Goal: Information Seeking & Learning: Find contact information

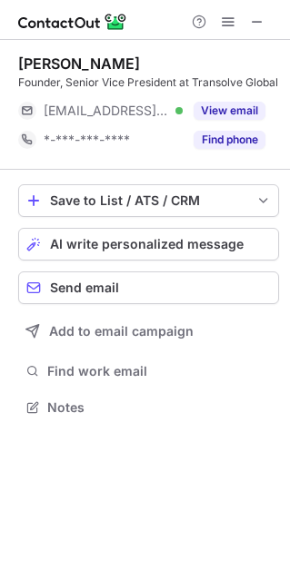
scroll to position [394, 290]
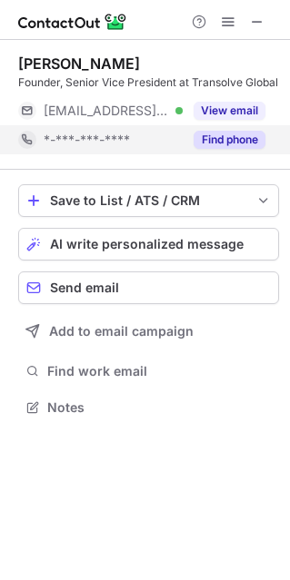
click at [114, 143] on span "*-***-***-****" at bounding box center [87, 140] width 86 height 16
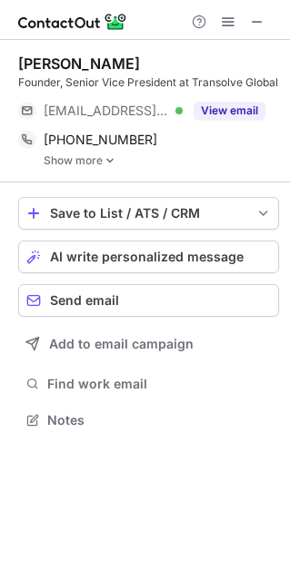
scroll to position [407, 290]
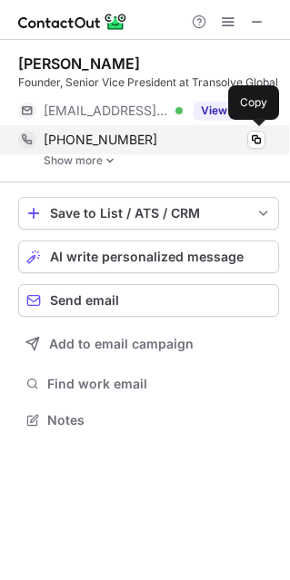
click at [108, 140] on span "+61292678445" at bounding box center [101, 140] width 114 height 16
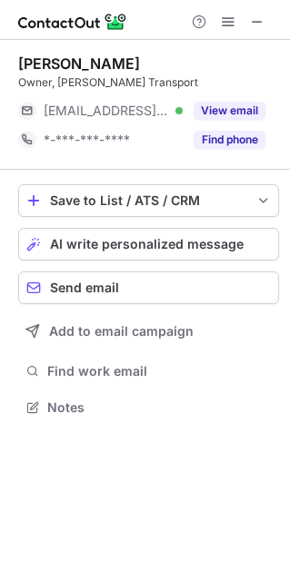
scroll to position [394, 290]
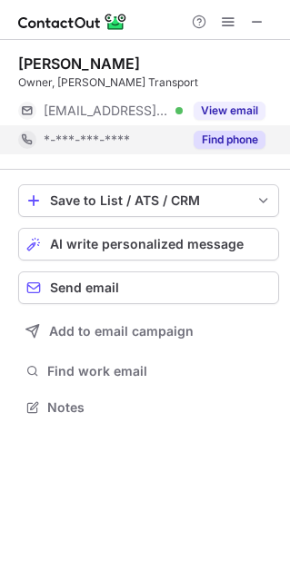
click at [104, 136] on span "*-***-***-****" at bounding box center [87, 140] width 86 height 16
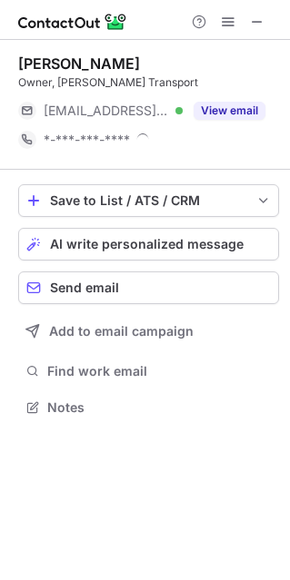
scroll to position [407, 290]
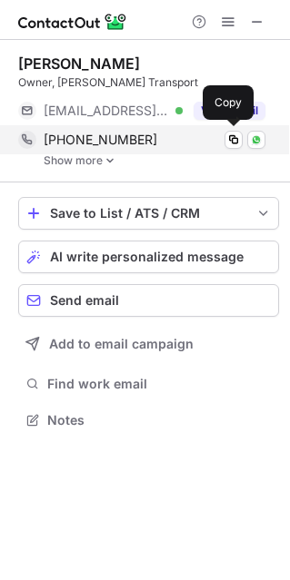
click at [78, 138] on span "+61403333333" at bounding box center [101, 140] width 114 height 16
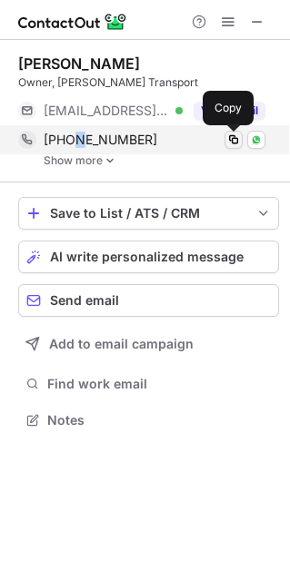
click at [232, 138] on span at bounding box center [233, 140] width 15 height 15
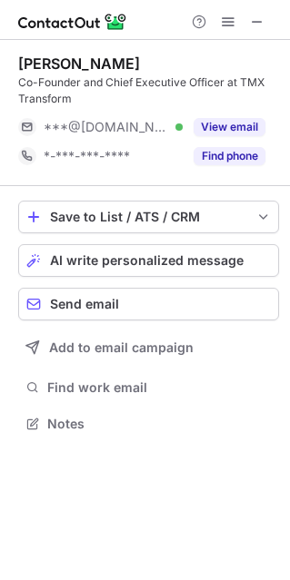
scroll to position [410, 290]
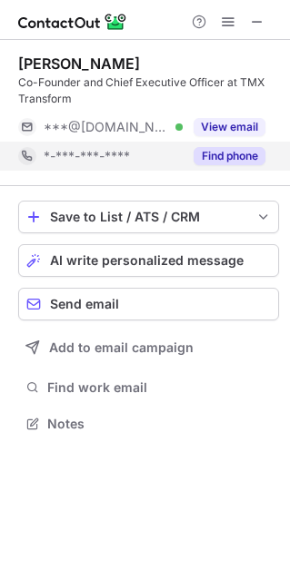
click at [83, 159] on span "*-***-***-****" at bounding box center [87, 156] width 86 height 16
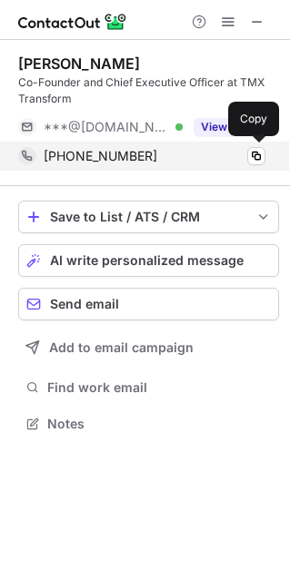
click at [106, 160] on span "+61410425387" at bounding box center [101, 156] width 114 height 16
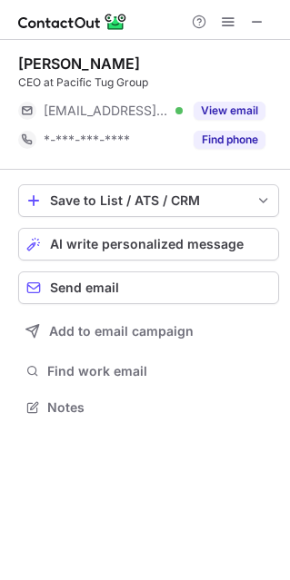
scroll to position [394, 290]
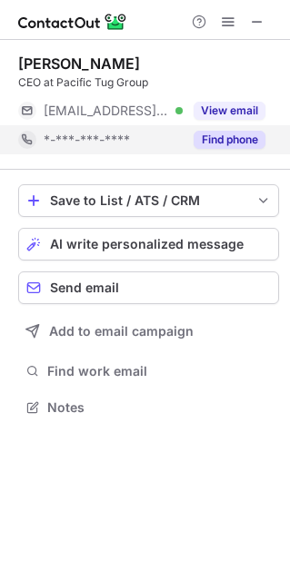
click at [99, 143] on span "*-***-***-****" at bounding box center [87, 140] width 86 height 16
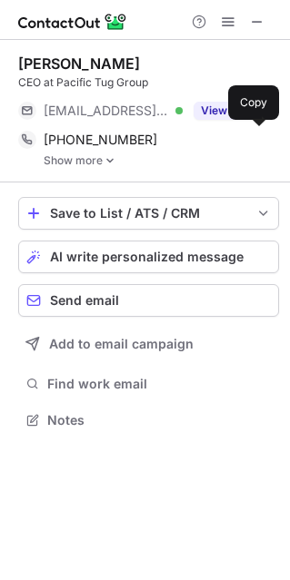
scroll to position [407, 290]
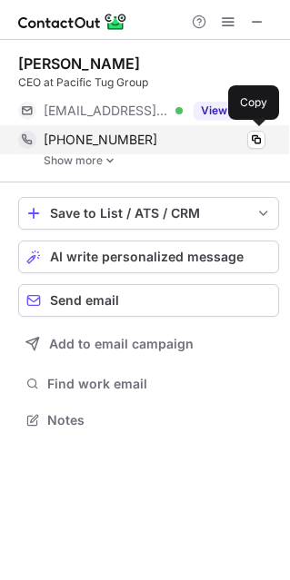
drag, startPoint x: 84, startPoint y: 133, endPoint x: 16, endPoint y: 135, distance: 68.1
click at [89, 133] on span "+61733836600" at bounding box center [101, 140] width 114 height 16
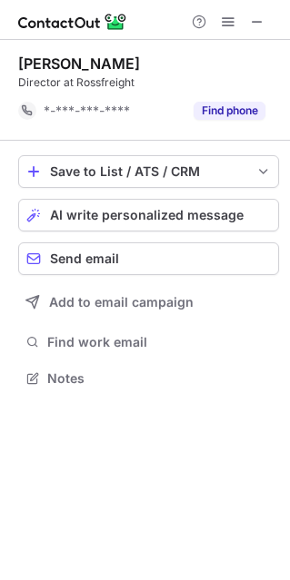
scroll to position [365, 290]
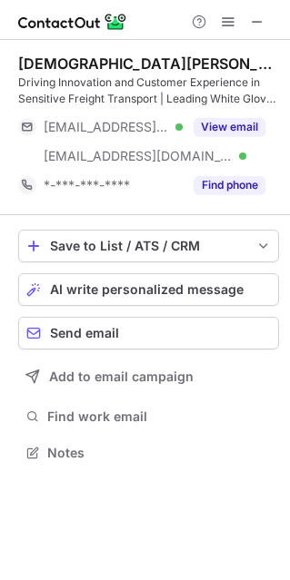
scroll to position [440, 290]
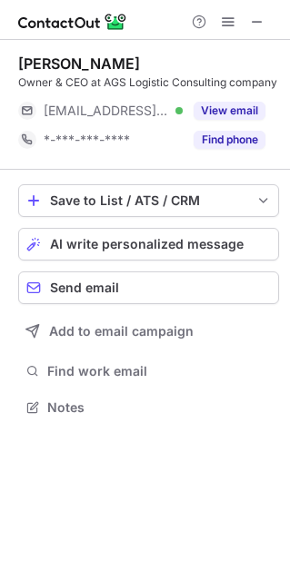
scroll to position [394, 290]
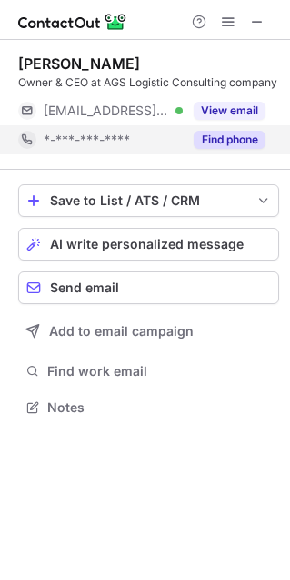
click at [96, 134] on span "*-***-***-****" at bounding box center [87, 140] width 86 height 16
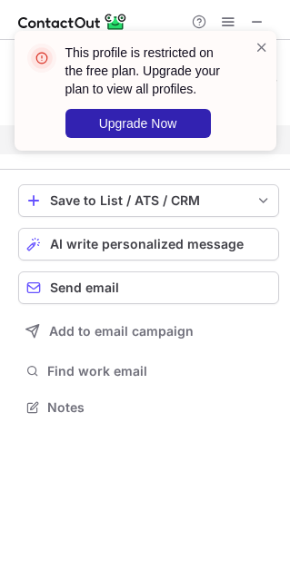
scroll to position [365, 290]
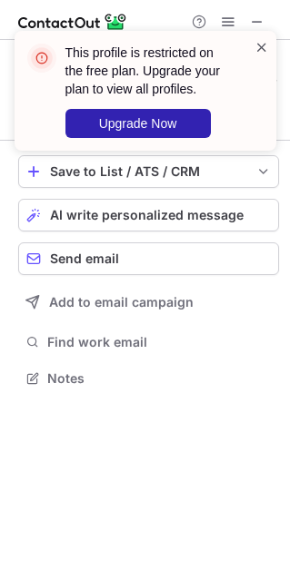
click at [262, 45] on span at bounding box center [261, 47] width 15 height 18
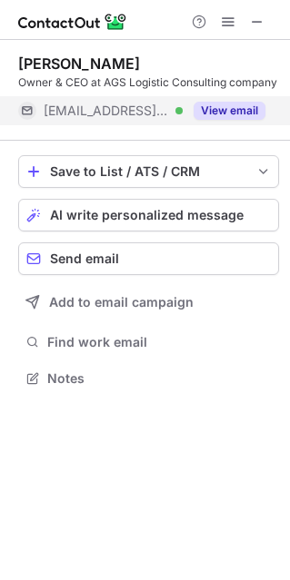
click at [99, 111] on span "***@ags.co.il" at bounding box center [106, 111] width 125 height 16
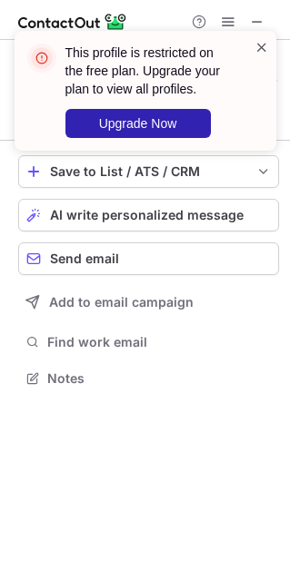
click at [262, 44] on span at bounding box center [261, 47] width 15 height 18
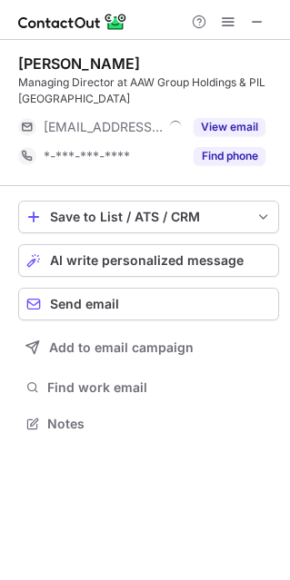
scroll to position [410, 290]
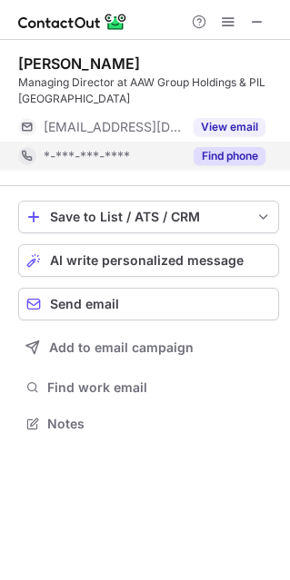
click at [108, 148] on span "*-***-***-****" at bounding box center [87, 156] width 86 height 16
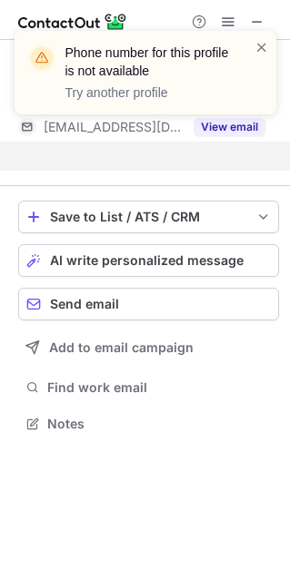
scroll to position [381, 290]
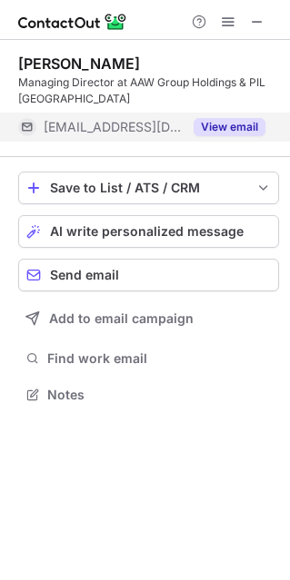
click at [228, 131] on button "View email" at bounding box center [229, 127] width 72 height 18
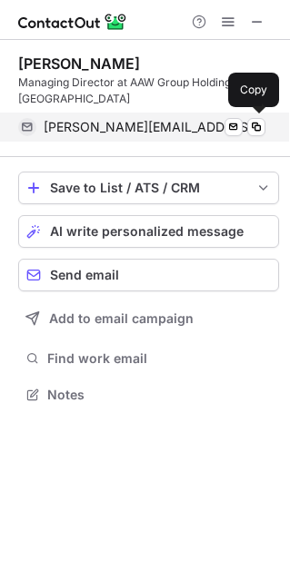
click at [137, 133] on span "a.maguire@aawglobal.com.au" at bounding box center [155, 127] width 222 height 16
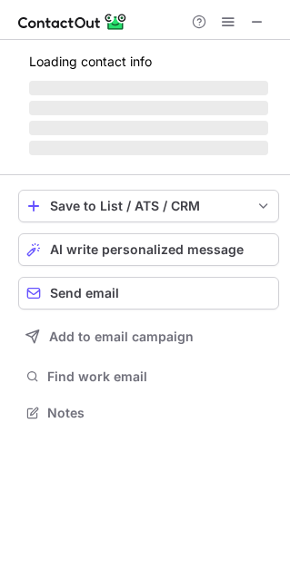
scroll to position [9, 9]
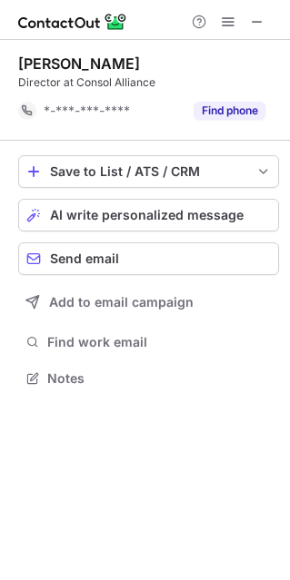
scroll to position [365, 290]
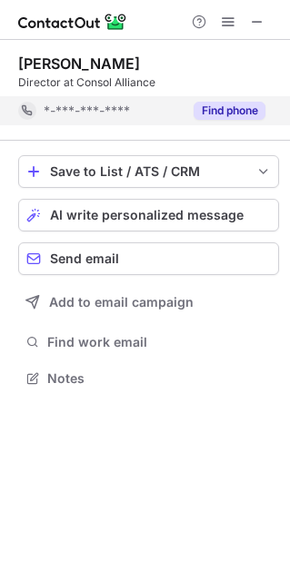
click at [104, 109] on span "*-***-***-****" at bounding box center [87, 111] width 86 height 16
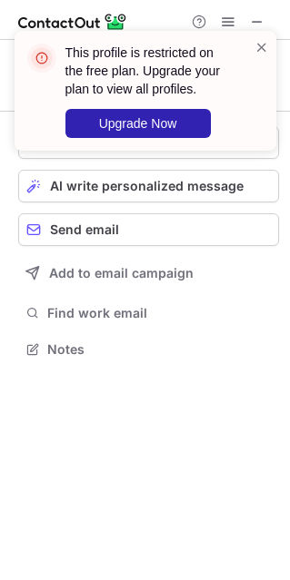
scroll to position [336, 290]
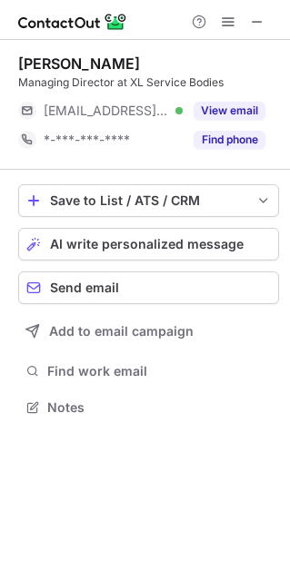
scroll to position [9, 9]
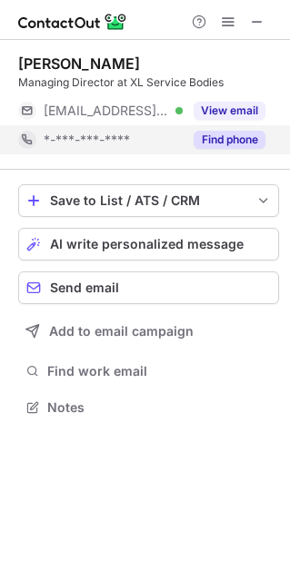
drag, startPoint x: 96, startPoint y: 138, endPoint x: 20, endPoint y: 138, distance: 76.3
click at [96, 138] on span "*-***-***-****" at bounding box center [87, 140] width 86 height 16
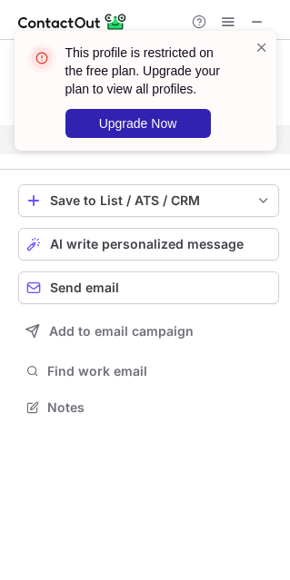
scroll to position [365, 290]
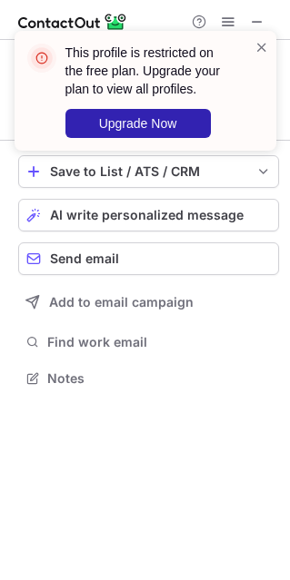
click at [258, 22] on div "This profile is restricted on the free plan. Upgrade your plan to view all prof…" at bounding box center [145, 98] width 291 height 171
click at [260, 47] on span at bounding box center [261, 47] width 15 height 18
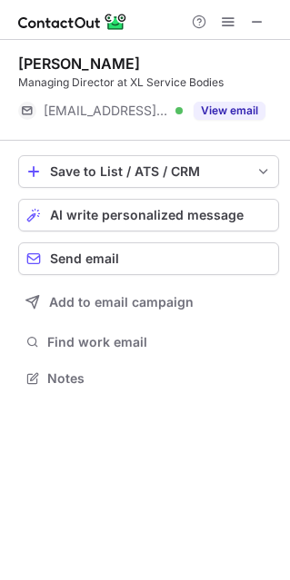
click at [255, 24] on div "This profile is restricted on the free plan. Upgrade your plan to view all prof…" at bounding box center [145, 31] width 291 height 36
drag, startPoint x: 255, startPoint y: 16, endPoint x: 254, endPoint y: 28, distance: 11.8
click at [254, 28] on span at bounding box center [257, 22] width 15 height 15
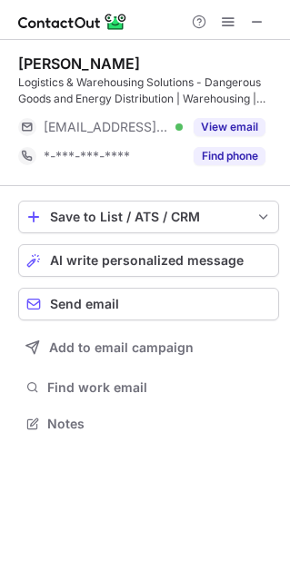
scroll to position [410, 290]
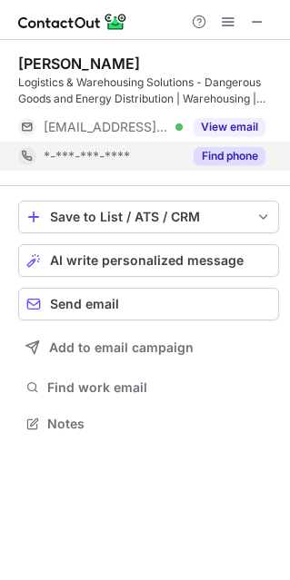
click at [86, 151] on span "*-***-***-****" at bounding box center [87, 156] width 86 height 16
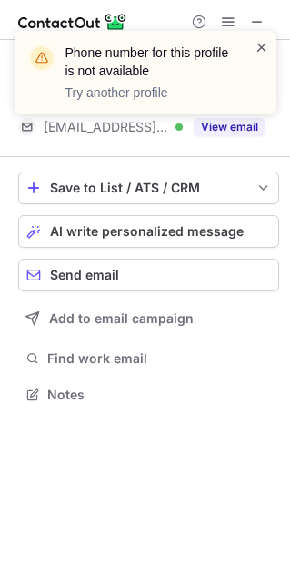
scroll to position [381, 290]
click at [261, 47] on span at bounding box center [261, 47] width 15 height 18
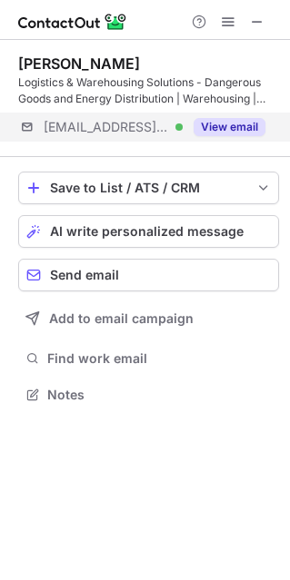
drag, startPoint x: 108, startPoint y: 128, endPoint x: 4, endPoint y: 128, distance: 104.4
click at [106, 128] on span "***@morrowslogistics.com.au" at bounding box center [106, 127] width 125 height 16
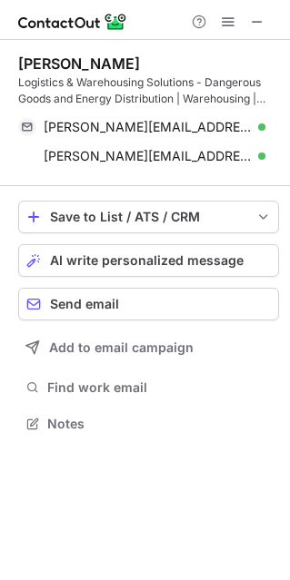
scroll to position [410, 290]
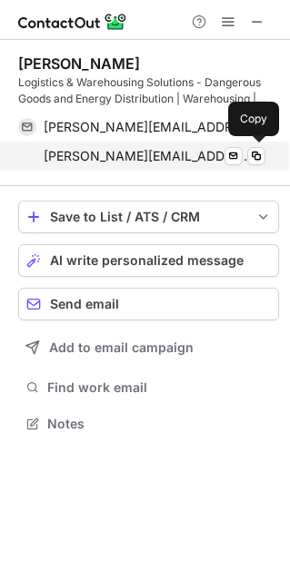
click at [170, 160] on span "david.morrow@morrowslogistics.com.au" at bounding box center [148, 156] width 208 height 16
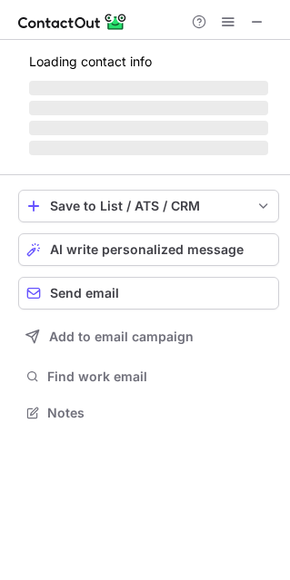
scroll to position [423, 290]
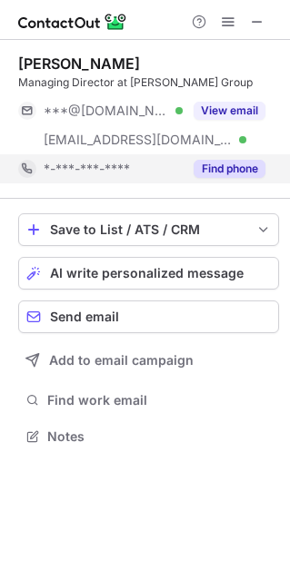
click at [85, 171] on span "*-***-***-****" at bounding box center [87, 169] width 86 height 16
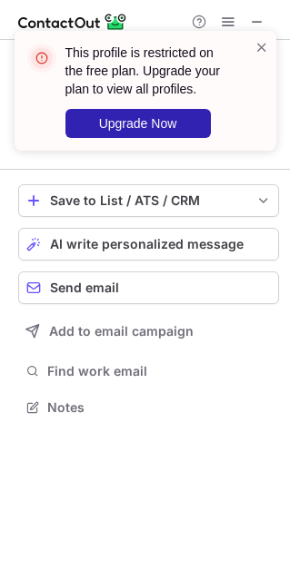
scroll to position [394, 290]
click at [261, 51] on span at bounding box center [261, 47] width 15 height 18
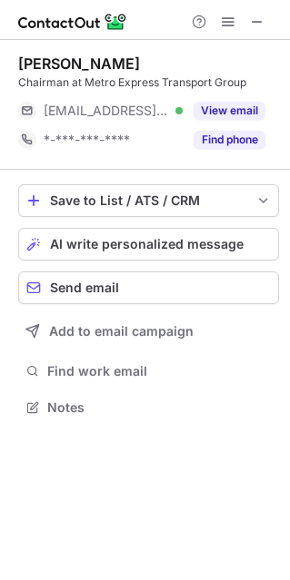
scroll to position [394, 290]
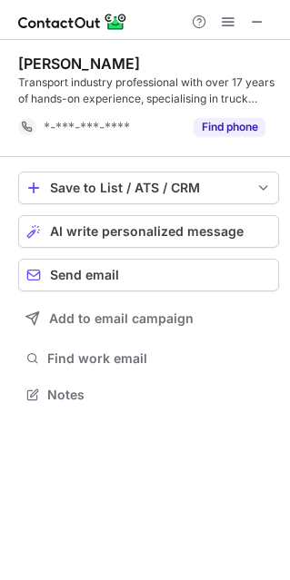
scroll to position [381, 290]
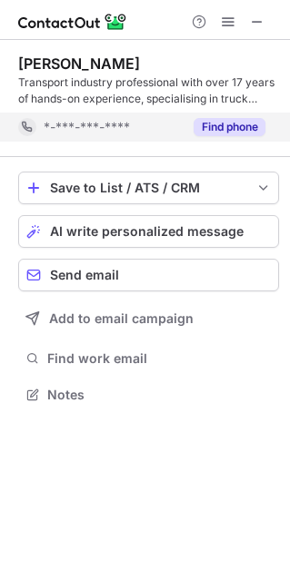
click at [228, 127] on button "Find phone" at bounding box center [229, 127] width 72 height 18
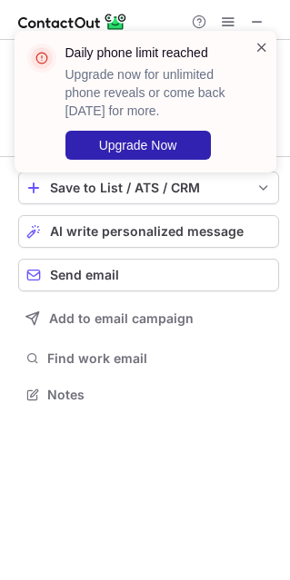
click at [264, 46] on span at bounding box center [261, 47] width 15 height 18
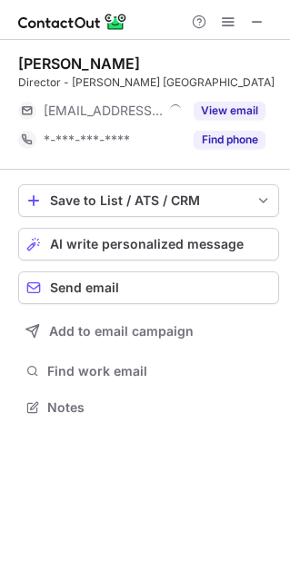
scroll to position [9, 9]
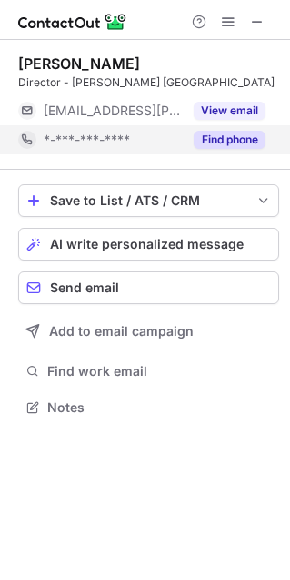
click at [84, 134] on span "*-***-***-****" at bounding box center [87, 140] width 86 height 16
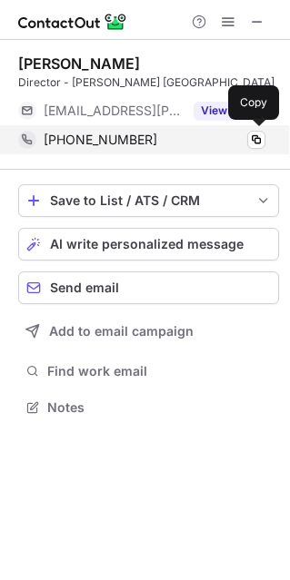
click at [92, 140] on span "[PHONE_NUMBER]" at bounding box center [101, 140] width 114 height 16
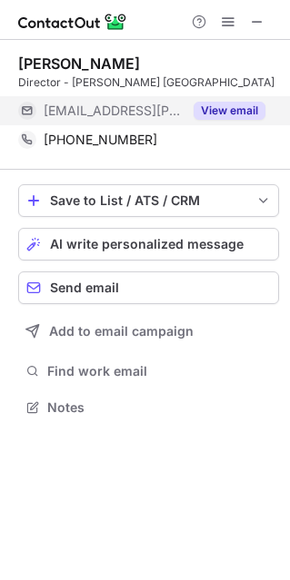
click at [148, 111] on span "[EMAIL_ADDRESS][PERSON_NAME][DOMAIN_NAME]" at bounding box center [113, 111] width 139 height 16
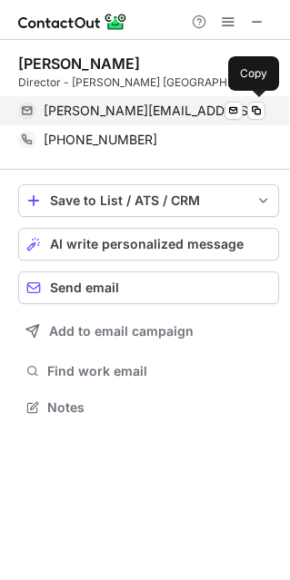
click at [116, 114] on span "[PERSON_NAME][EMAIL_ADDRESS][PERSON_NAME][PERSON_NAME][DOMAIN_NAME]" at bounding box center [155, 111] width 222 height 16
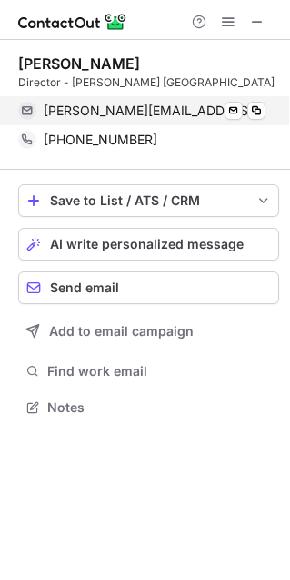
click at [175, 111] on span "[PERSON_NAME][EMAIL_ADDRESS][PERSON_NAME][PERSON_NAME][DOMAIN_NAME]" at bounding box center [155, 111] width 222 height 16
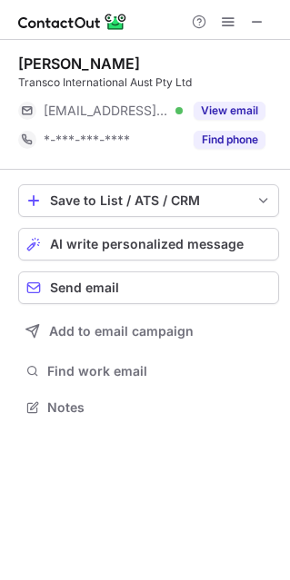
scroll to position [394, 290]
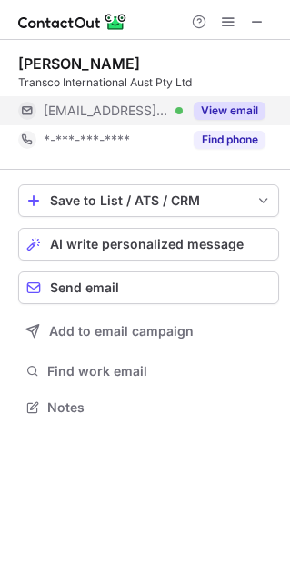
click at [112, 107] on span "***@transcointernational.com.au" at bounding box center [106, 111] width 125 height 16
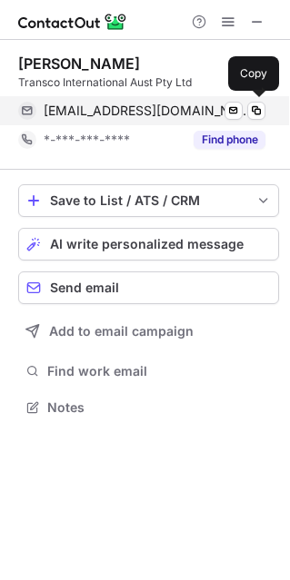
click at [136, 108] on span "mohan@transcointernational.com.au" at bounding box center [148, 111] width 208 height 16
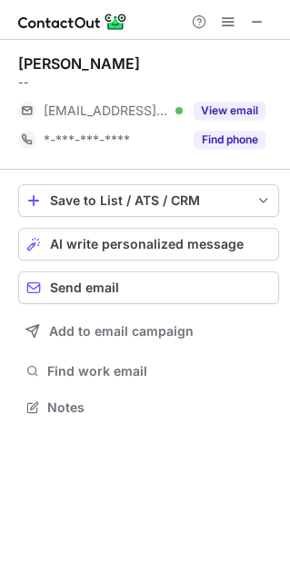
scroll to position [394, 290]
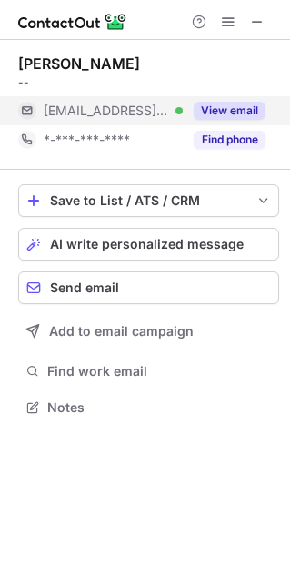
click at [107, 107] on span "[EMAIL_ADDRESS][DOMAIN_NAME]" at bounding box center [106, 111] width 125 height 16
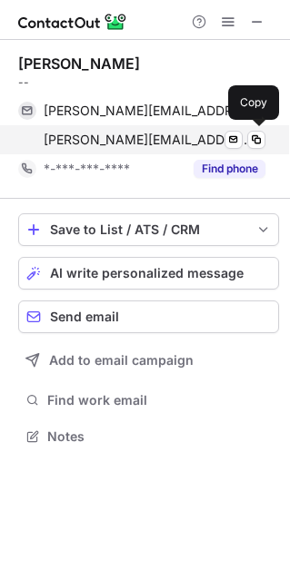
click at [122, 140] on span "[PERSON_NAME][EMAIL_ADDRESS][DOMAIN_NAME]" at bounding box center [148, 140] width 208 height 16
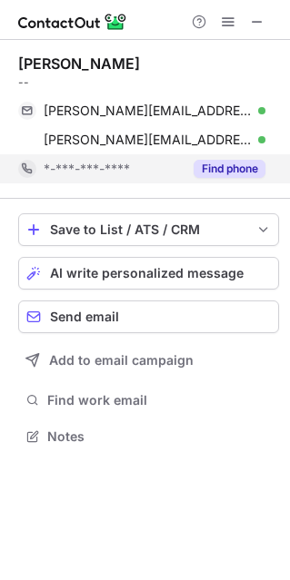
click at [102, 164] on span "*-***-***-****" at bounding box center [87, 169] width 86 height 16
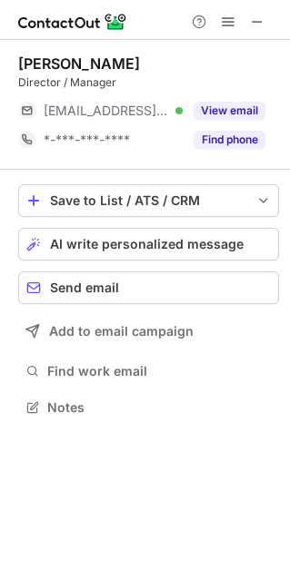
scroll to position [394, 290]
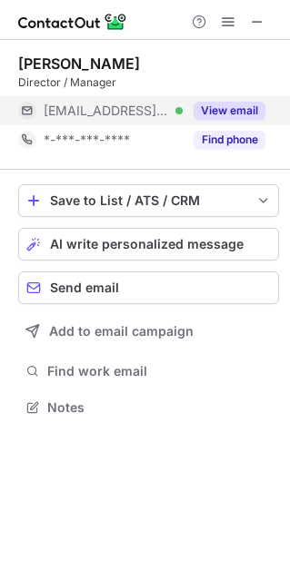
click at [108, 112] on span "[EMAIL_ADDRESS][DOMAIN_NAME]" at bounding box center [106, 111] width 125 height 16
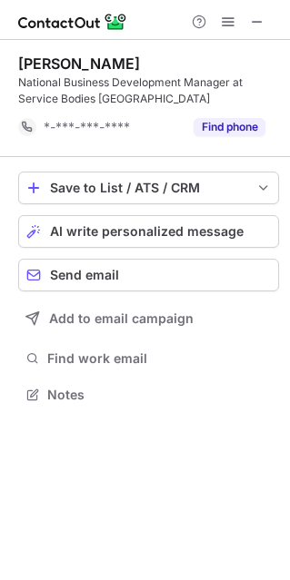
scroll to position [381, 290]
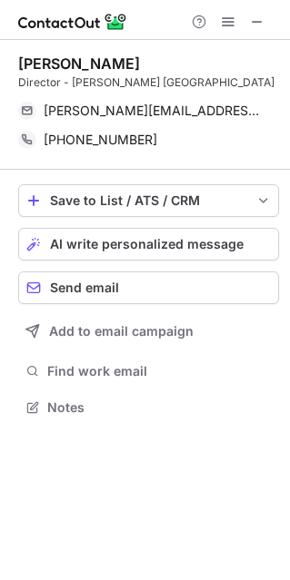
scroll to position [394, 290]
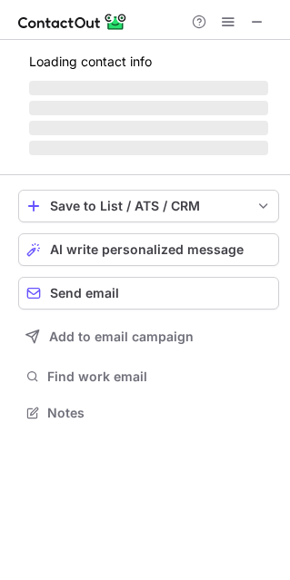
scroll to position [401, 290]
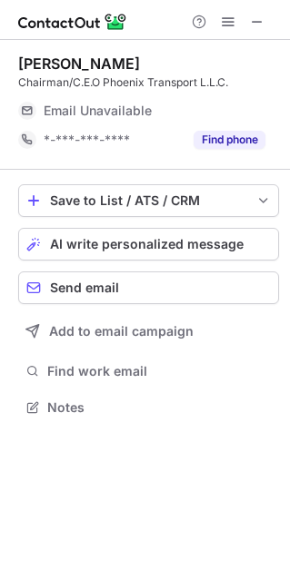
scroll to position [9, 9]
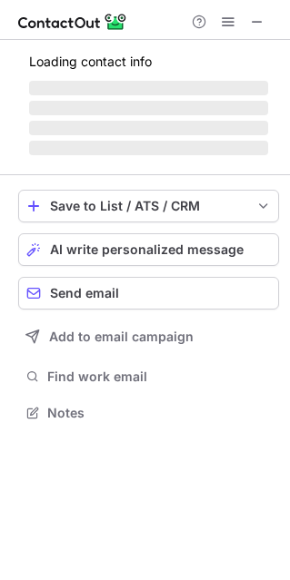
scroll to position [9, 9]
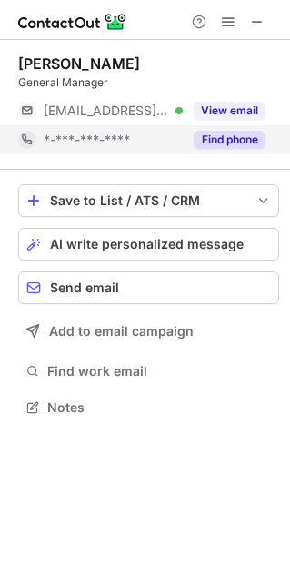
click at [112, 135] on span "*-***-***-****" at bounding box center [87, 140] width 86 height 16
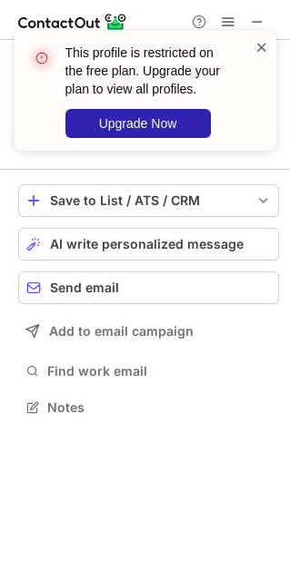
click at [265, 45] on span at bounding box center [261, 47] width 15 height 18
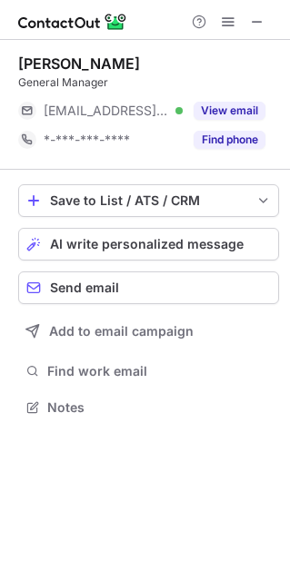
click at [102, 115] on span "[EMAIL_ADDRESS][DOMAIN_NAME]" at bounding box center [106, 111] width 125 height 16
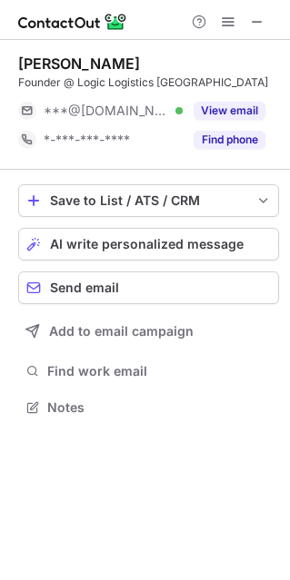
scroll to position [394, 290]
